Goal: Task Accomplishment & Management: Complete application form

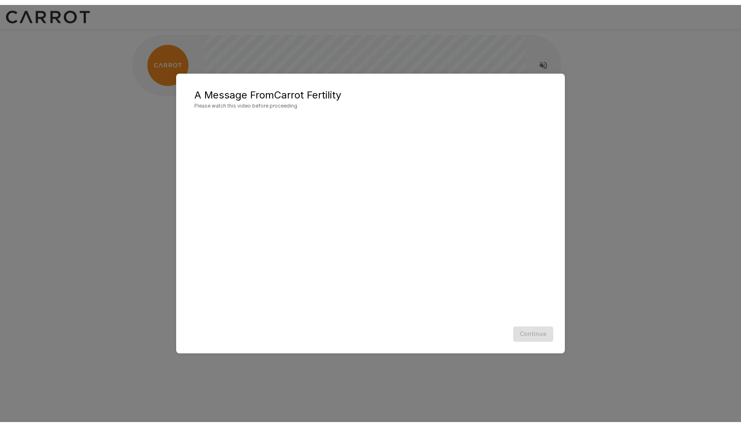
scroll to position [0, 0]
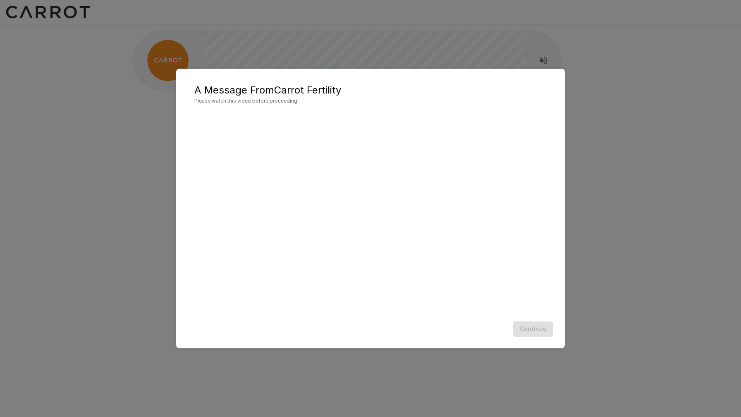
click at [535, 330] on div "Continue" at bounding box center [370, 329] width 372 height 22
click at [529, 325] on button "Continue" at bounding box center [533, 328] width 40 height 15
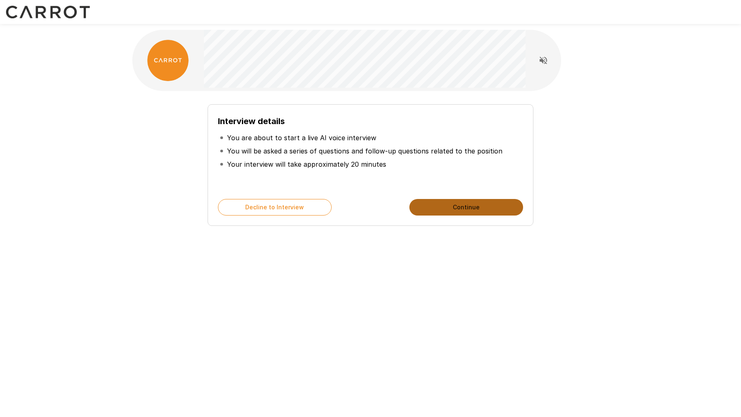
click at [449, 211] on button "Continue" at bounding box center [466, 207] width 114 height 17
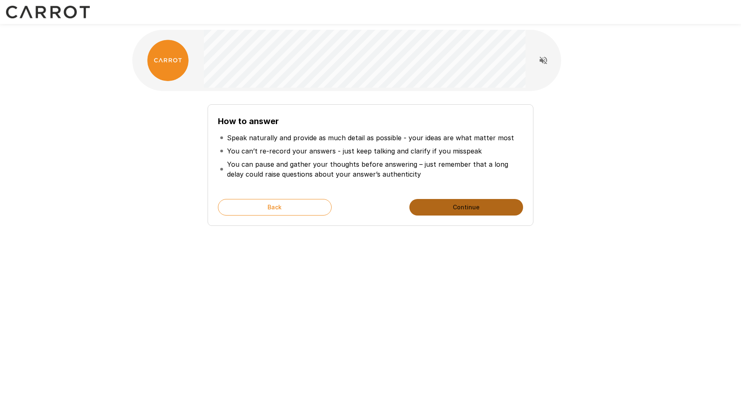
click at [448, 207] on button "Continue" at bounding box center [466, 207] width 114 height 17
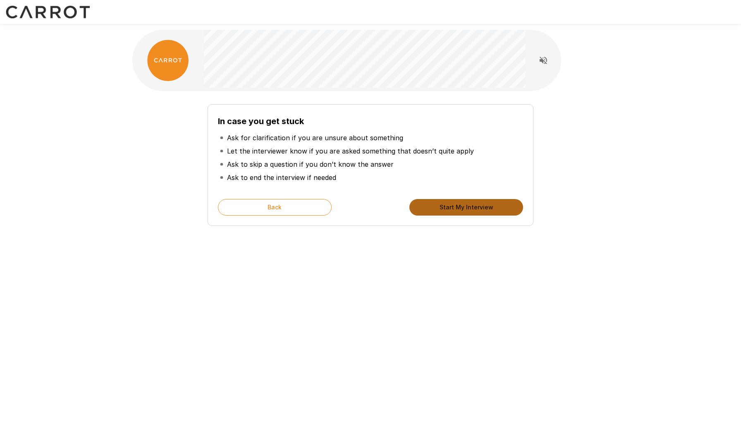
click at [438, 214] on button "Start My Interview" at bounding box center [466, 207] width 114 height 17
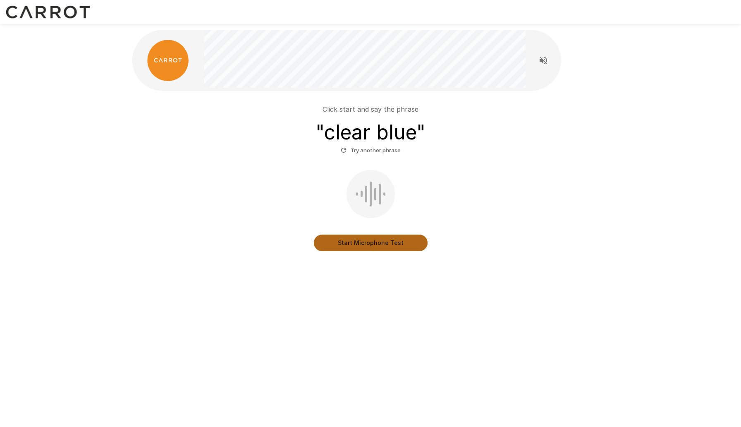
click at [357, 246] on button "Start Microphone Test" at bounding box center [371, 243] width 114 height 17
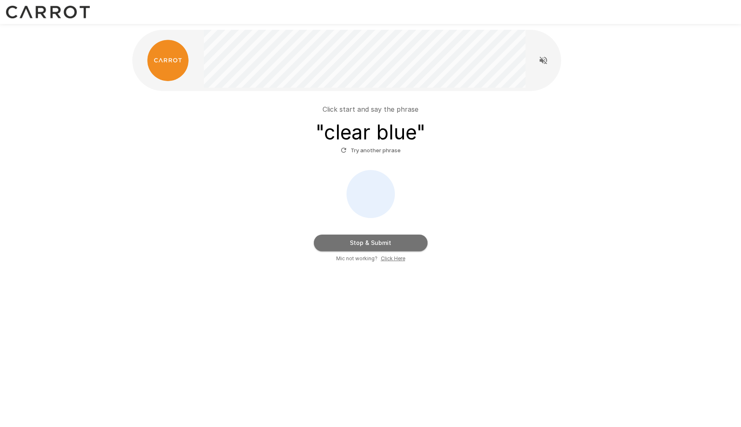
click at [357, 246] on button "Stop & Submit" at bounding box center [371, 243] width 114 height 17
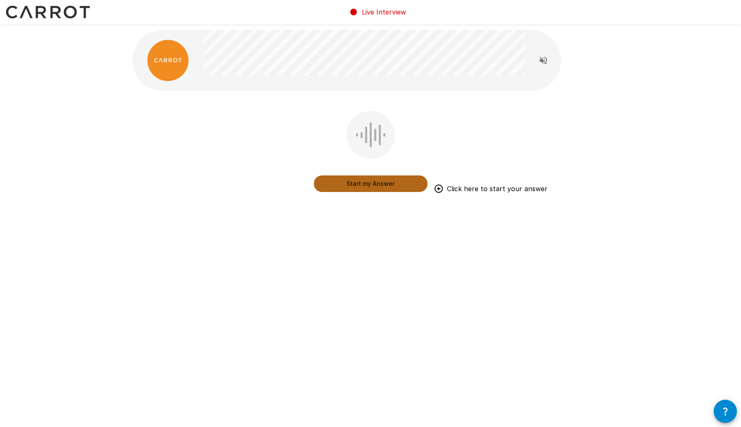
click at [372, 185] on button "Start my Answer" at bounding box center [371, 183] width 114 height 17
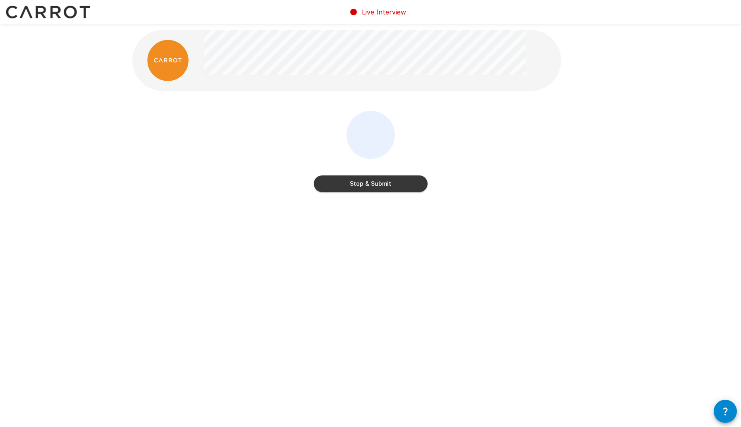
click at [372, 185] on button "Stop & Submit" at bounding box center [371, 183] width 114 height 17
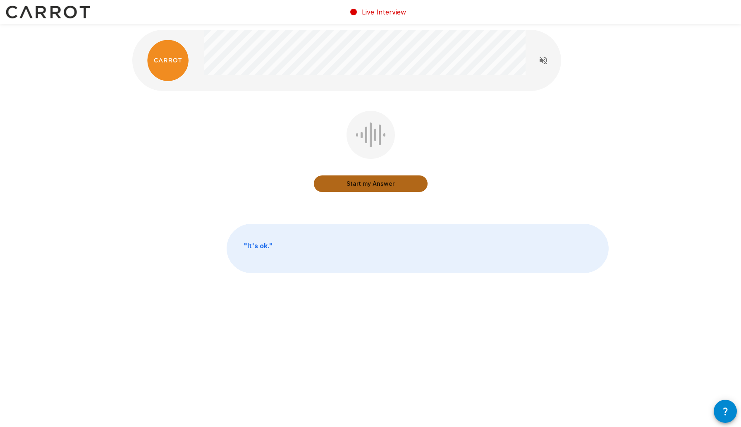
click at [378, 183] on button "Start my Answer" at bounding box center [371, 183] width 114 height 17
click at [378, 183] on button "Stop & Submit" at bounding box center [371, 183] width 114 height 17
click at [378, 183] on button "Start my Answer" at bounding box center [371, 183] width 114 height 17
click at [378, 184] on button "Stop & Submit" at bounding box center [371, 183] width 114 height 17
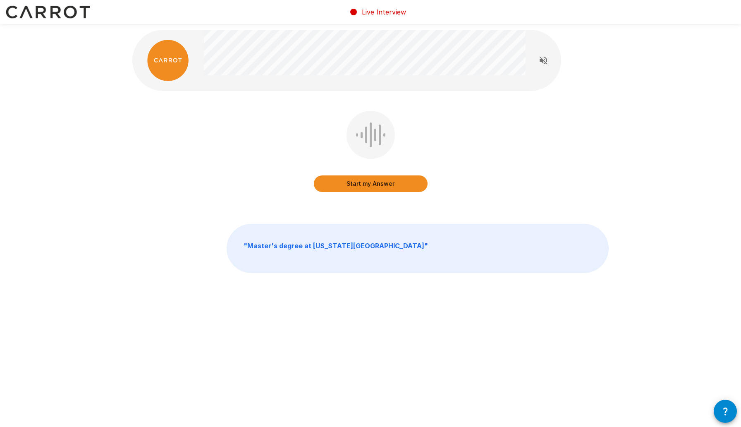
click at [378, 182] on button "Start my Answer" at bounding box center [371, 183] width 114 height 17
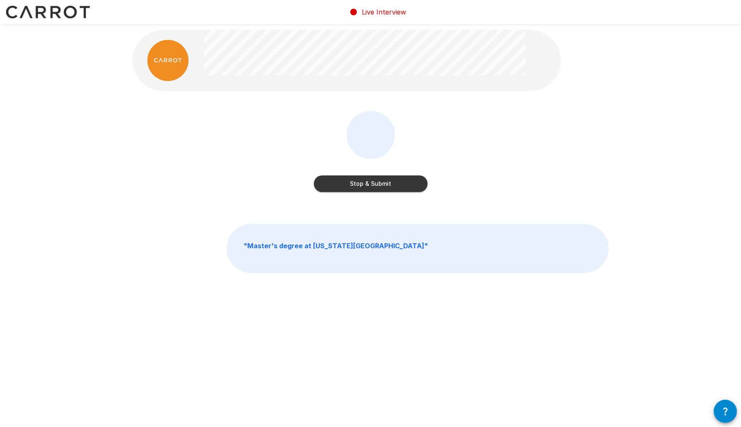
click at [378, 182] on button "Stop & Submit" at bounding box center [371, 183] width 114 height 17
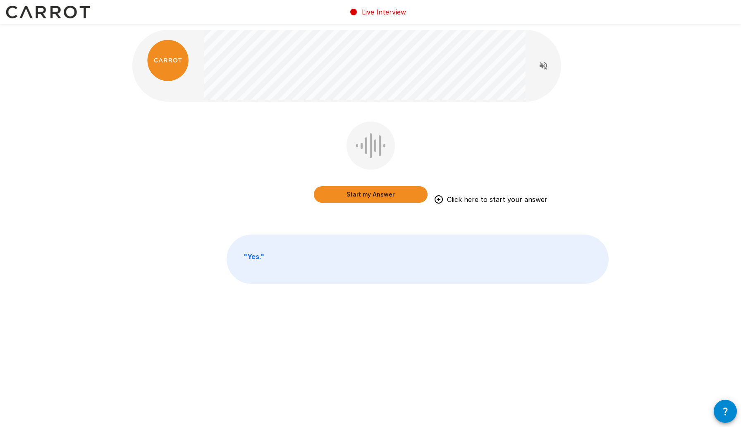
click at [377, 196] on button "Start my Answer" at bounding box center [371, 194] width 114 height 17
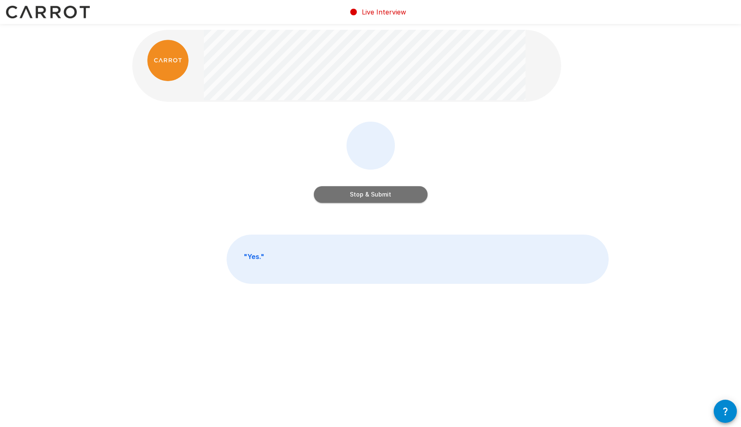
click at [377, 196] on button "Stop & Submit" at bounding box center [371, 194] width 114 height 17
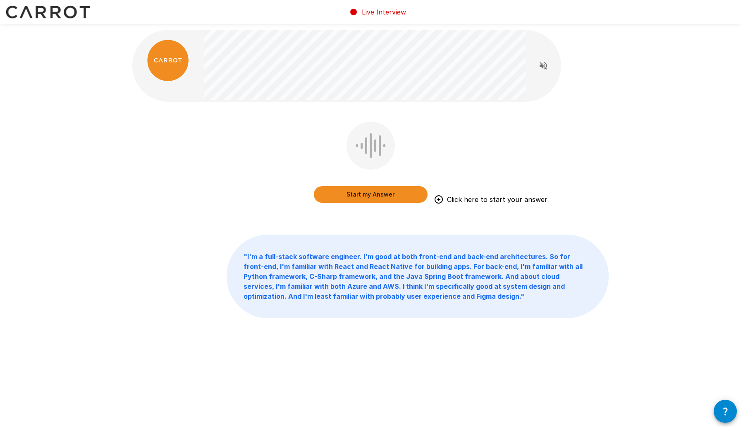
click at [354, 198] on button "Start my Answer" at bounding box center [371, 194] width 114 height 17
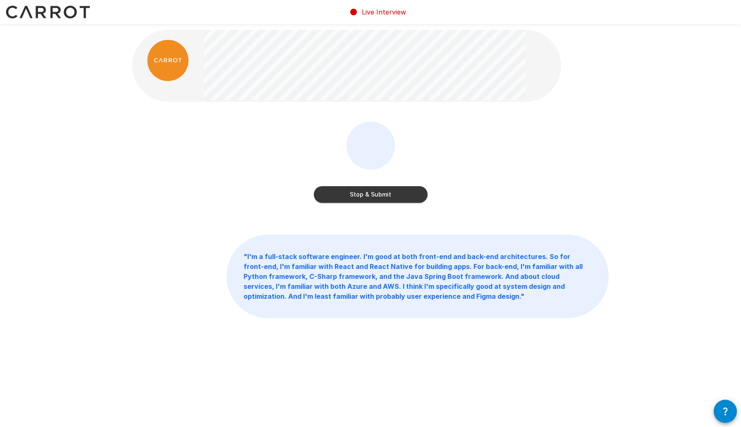
click at [360, 194] on button "Stop & Submit" at bounding box center [371, 194] width 114 height 17
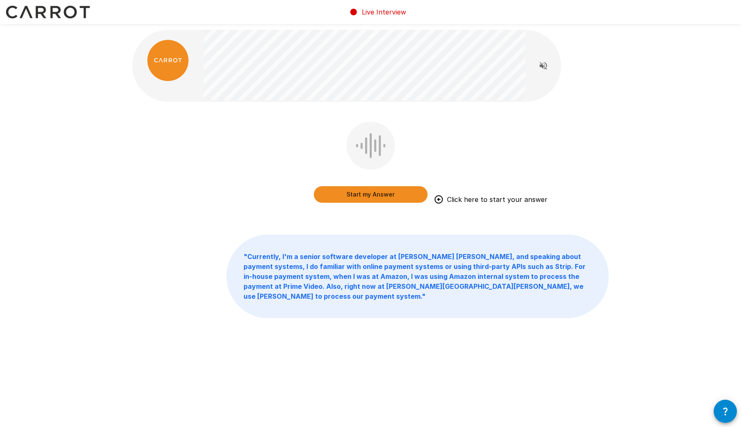
click at [350, 196] on button "Start my Answer" at bounding box center [371, 194] width 114 height 17
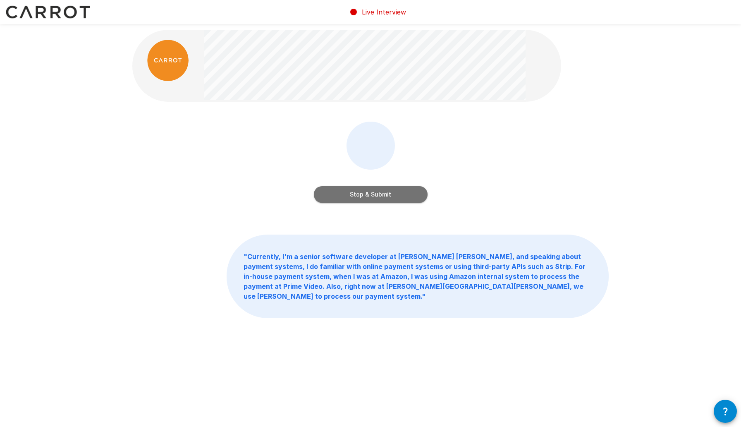
click at [378, 198] on button "Stop & Submit" at bounding box center [371, 194] width 114 height 17
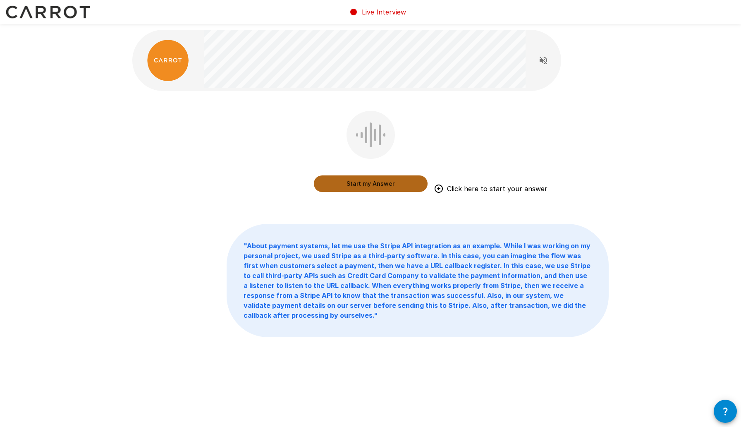
click at [361, 179] on button "Start my Answer" at bounding box center [371, 183] width 114 height 17
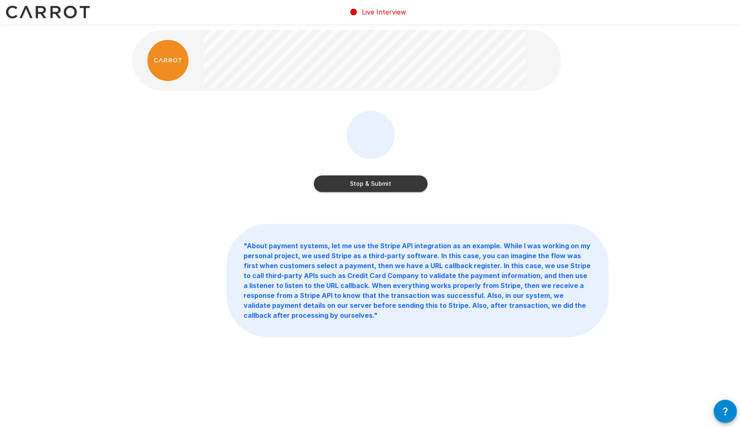
click at [359, 180] on button "Stop & Submit" at bounding box center [371, 183] width 114 height 17
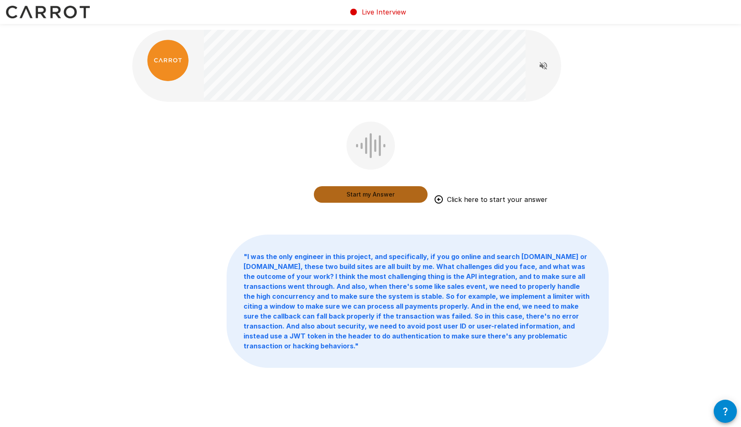
click at [378, 197] on button "Start my Answer" at bounding box center [371, 194] width 114 height 17
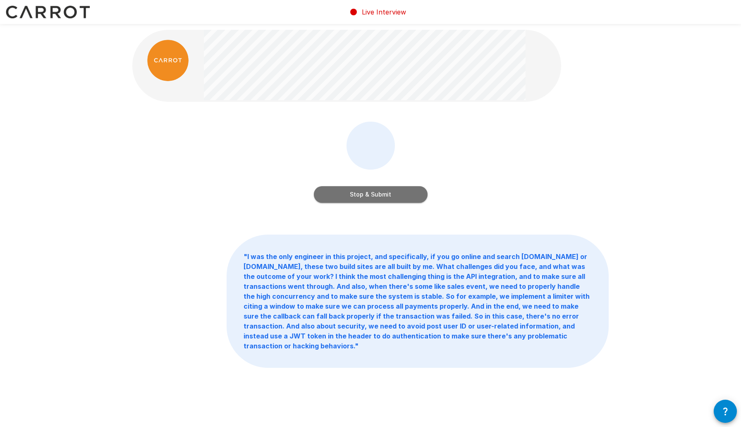
click at [378, 197] on button "Stop & Submit" at bounding box center [371, 194] width 114 height 17
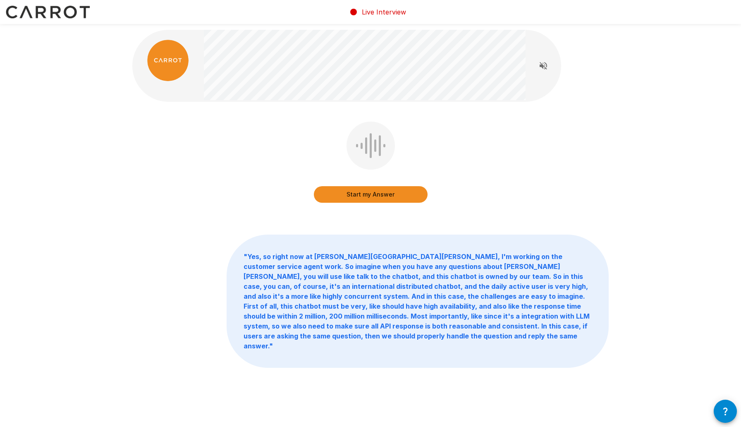
click at [374, 195] on button "Start my Answer" at bounding box center [371, 194] width 114 height 17
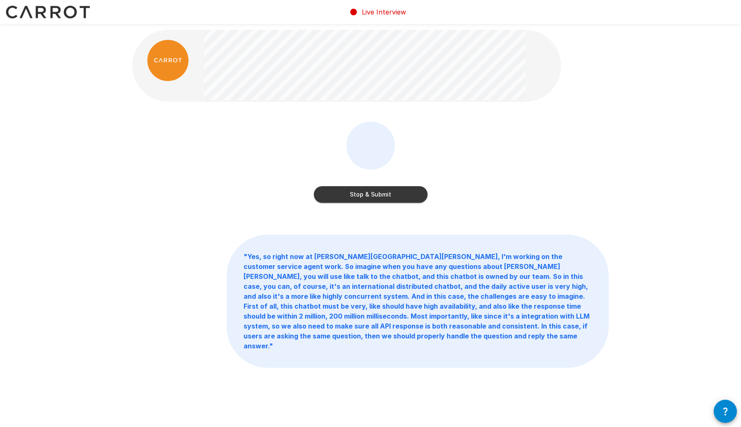
click at [374, 195] on button "Stop & Submit" at bounding box center [371, 194] width 114 height 17
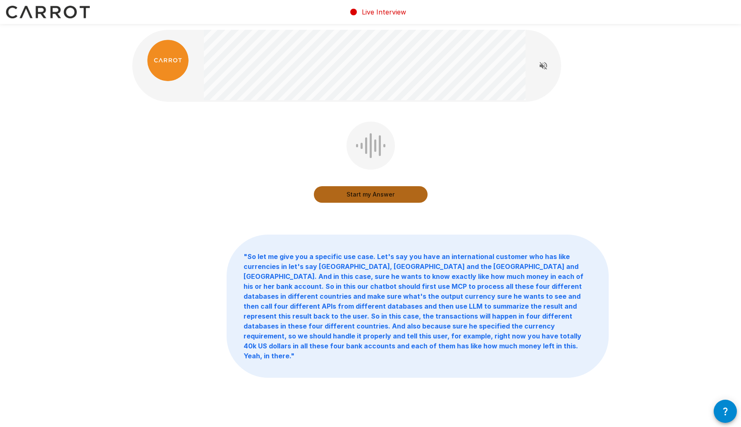
click at [374, 193] on button "Start my Answer" at bounding box center [371, 194] width 114 height 17
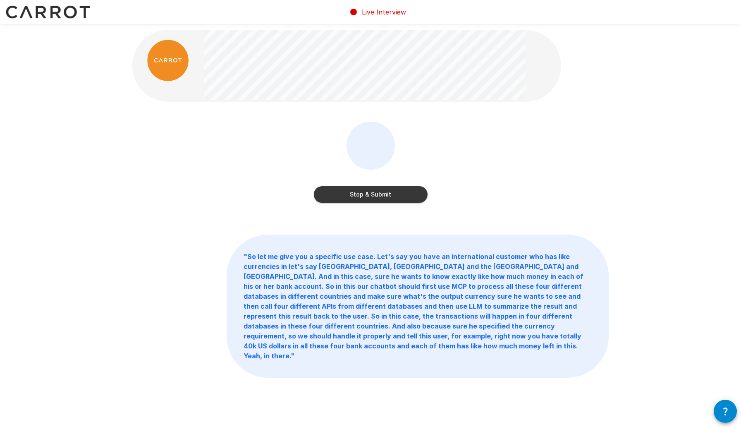
click at [367, 191] on button "Stop & Submit" at bounding box center [371, 194] width 114 height 17
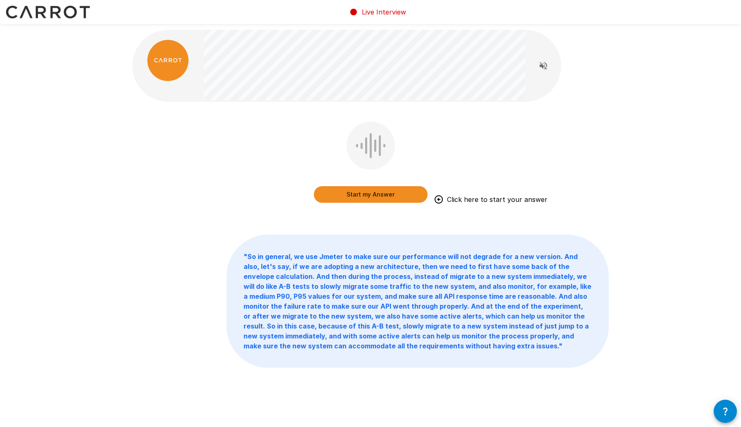
click at [376, 196] on button "Start my Answer" at bounding box center [371, 194] width 114 height 17
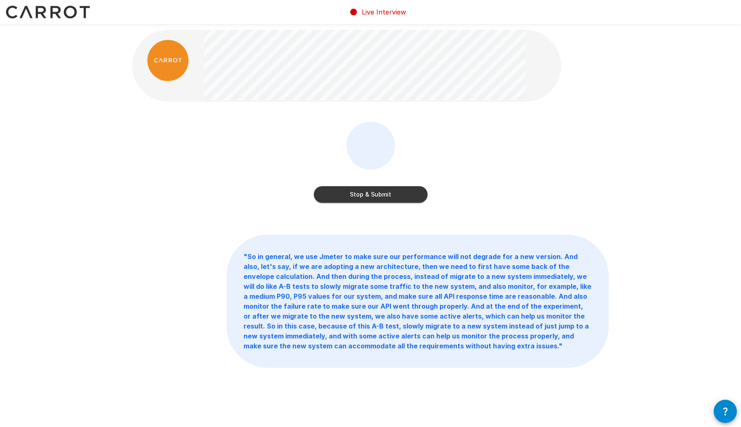
click at [346, 200] on button "Stop & Submit" at bounding box center [371, 194] width 114 height 17
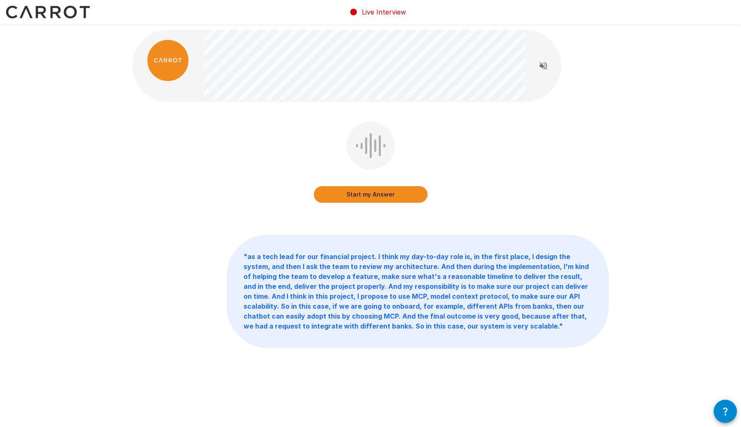
click at [369, 196] on button "Start my Answer" at bounding box center [371, 194] width 114 height 17
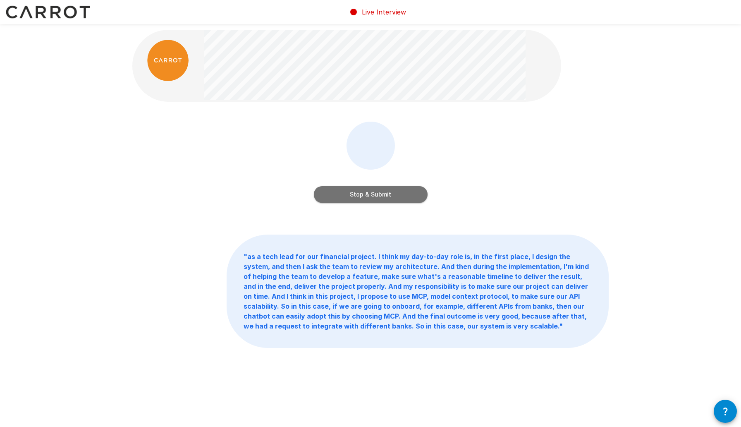
click at [369, 196] on button "Stop & Submit" at bounding box center [371, 194] width 114 height 17
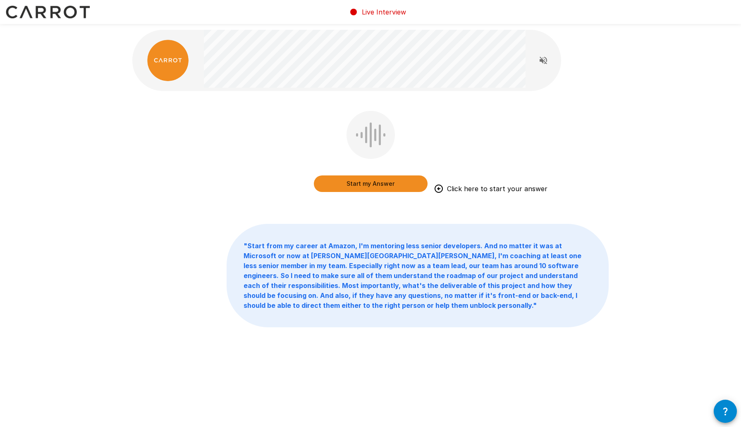
click at [365, 180] on button "Start my Answer" at bounding box center [371, 183] width 114 height 17
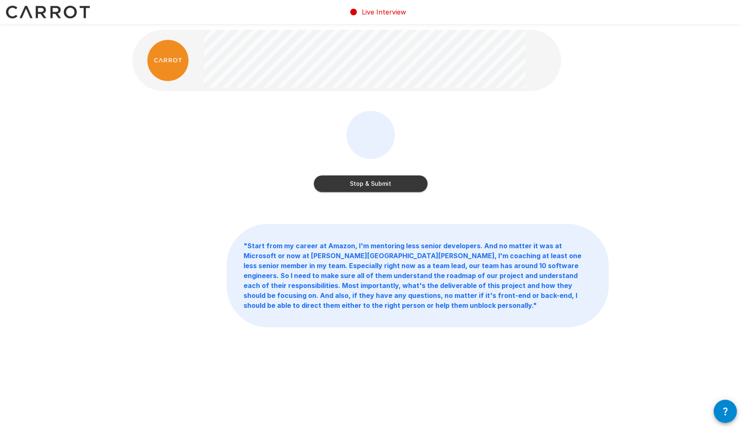
click at [386, 186] on button "Stop & Submit" at bounding box center [371, 183] width 114 height 17
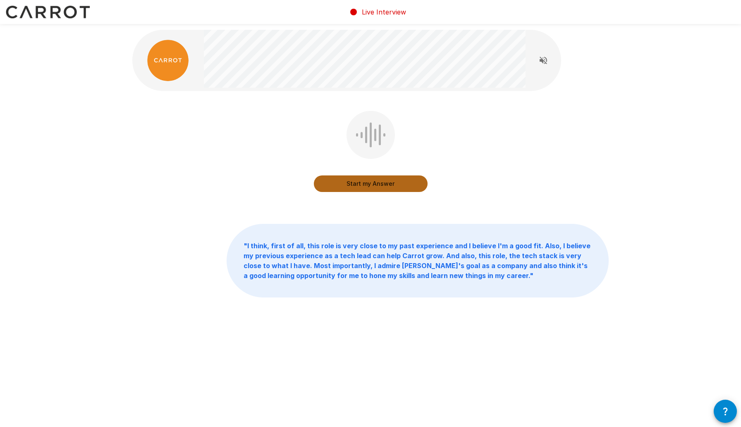
click at [374, 189] on button "Start my Answer" at bounding box center [371, 183] width 114 height 17
click at [374, 189] on button "Stop & Submit" at bounding box center [371, 183] width 114 height 17
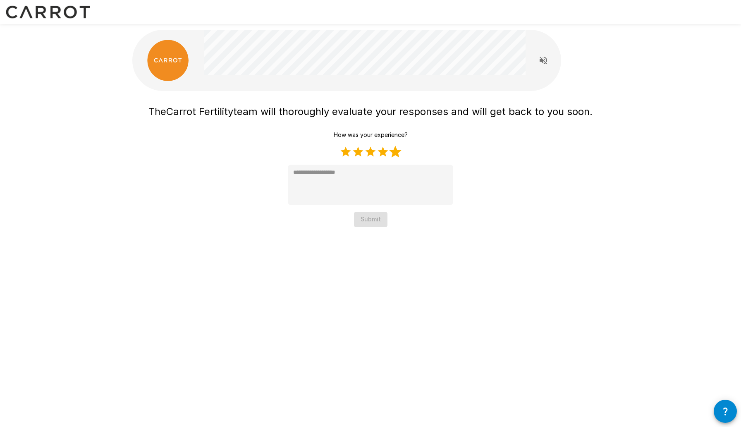
click at [400, 151] on label "5 Stars" at bounding box center [395, 152] width 12 height 12
type textarea "*"
click at [380, 208] on div "How was your experience? 1 Star 2 Stars 3 Stars 4 Stars 5 Stars Empty * Submit" at bounding box center [370, 177] width 165 height 100
click at [379, 221] on button "Submit" at bounding box center [371, 219] width 34 height 15
